Goal: Find specific fact

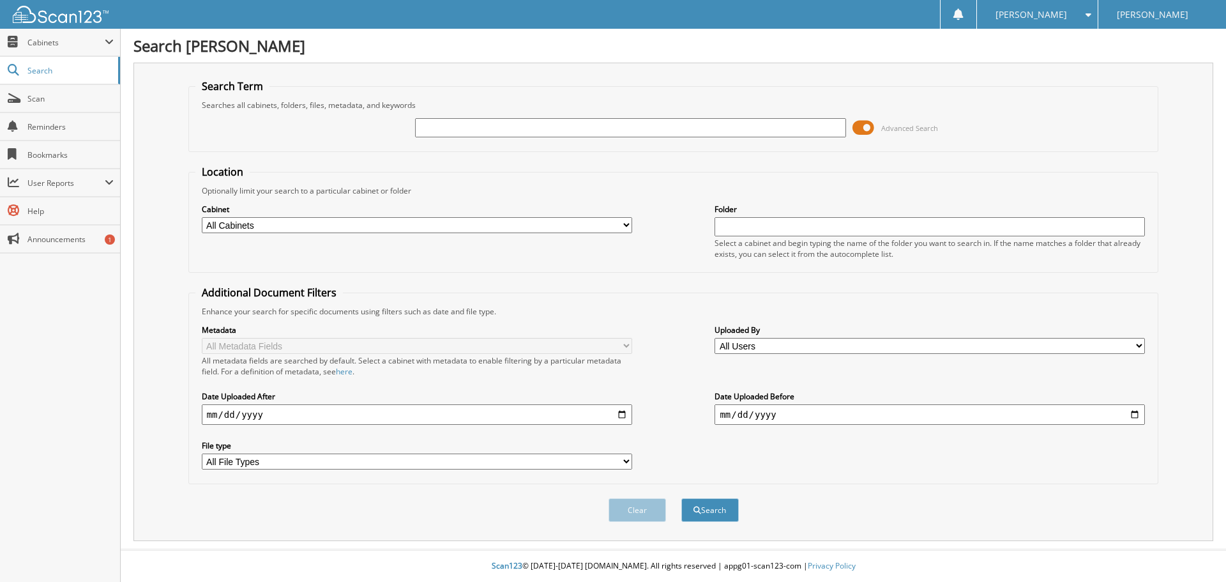
click at [487, 130] on input "text" at bounding box center [630, 127] width 430 height 19
type input "T63290"
click at [725, 511] on button "Search" at bounding box center [709, 510] width 57 height 24
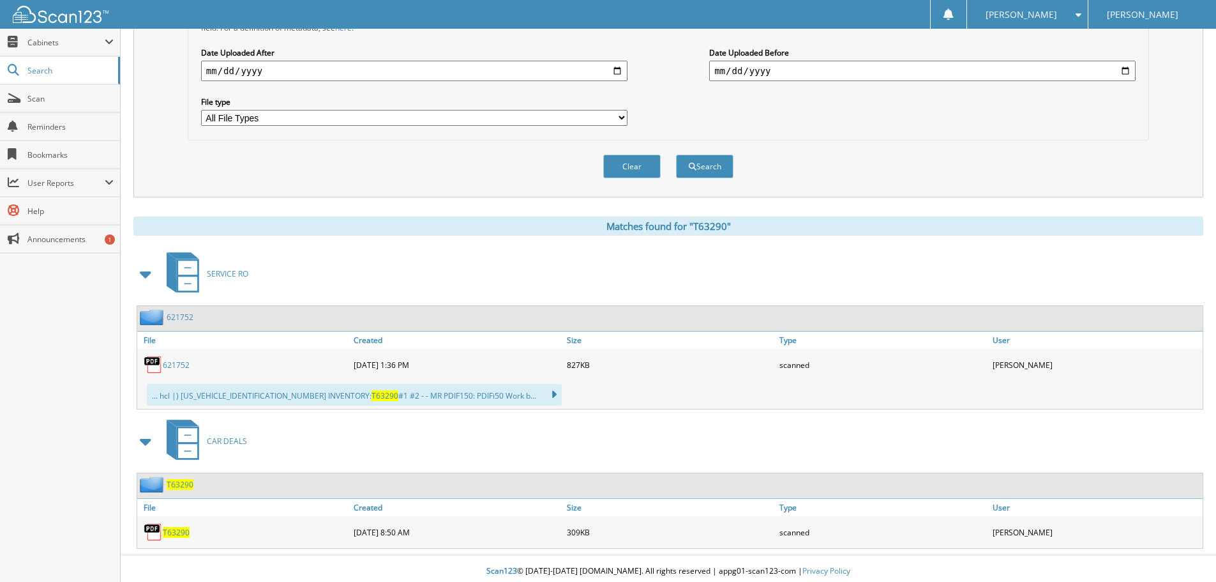
scroll to position [349, 0]
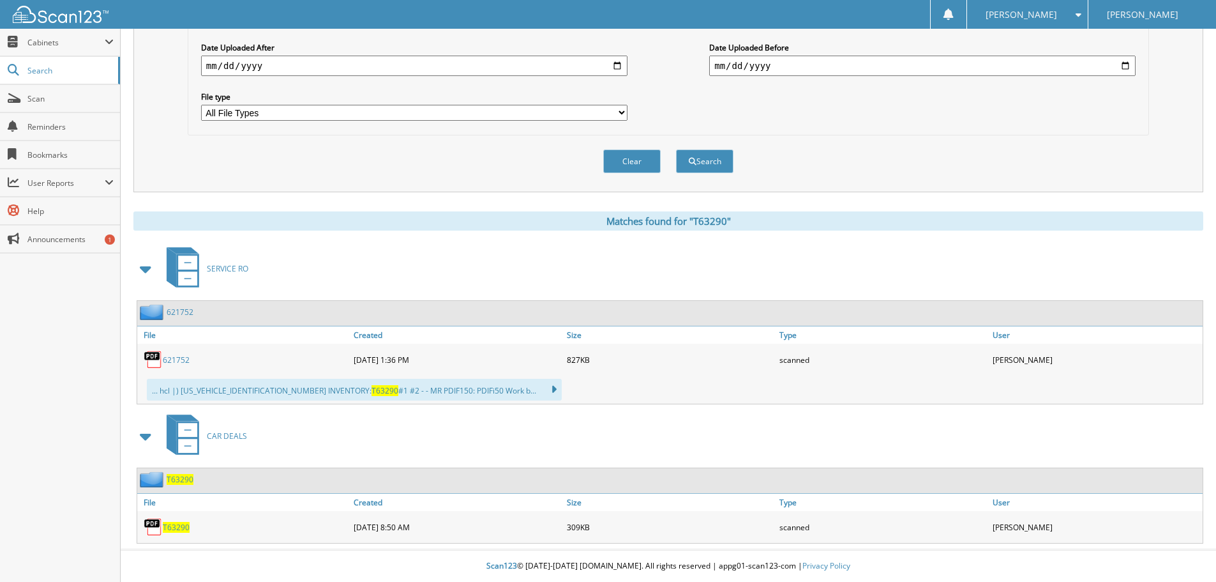
click at [172, 522] on span "T63290" at bounding box center [176, 527] width 27 height 11
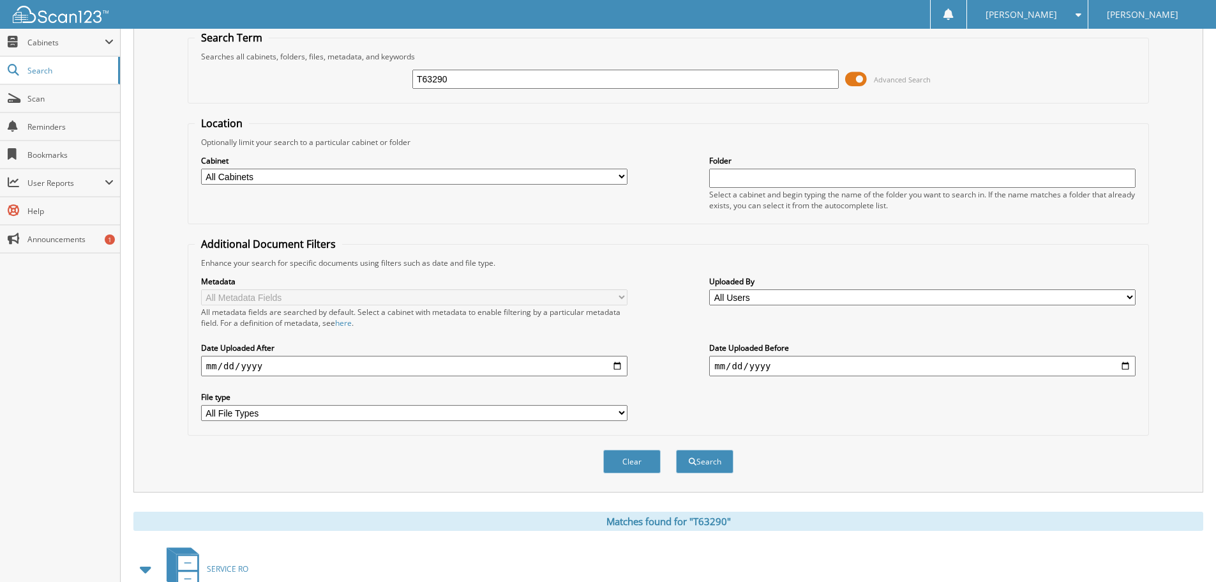
scroll to position [30, 0]
